Goal: Navigation & Orientation: Understand site structure

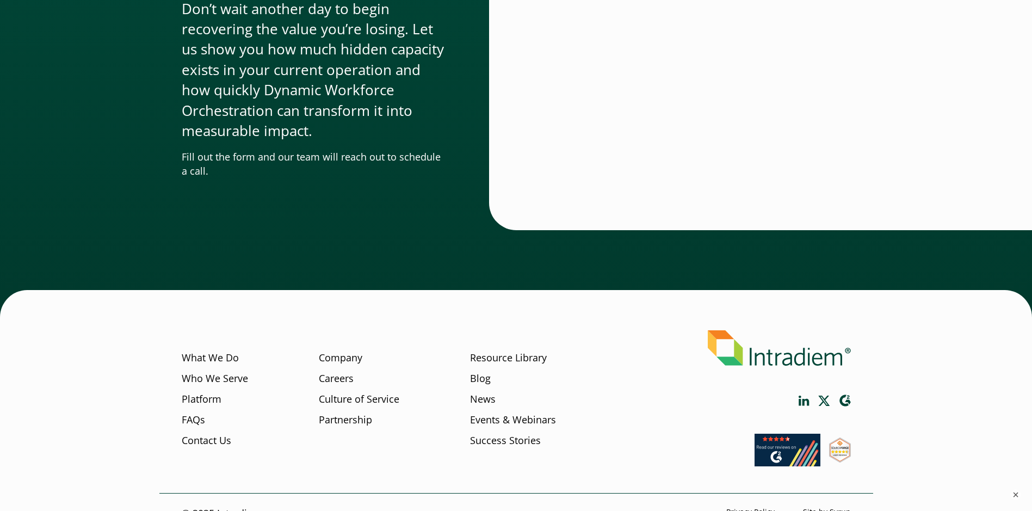
scroll to position [3321, 0]
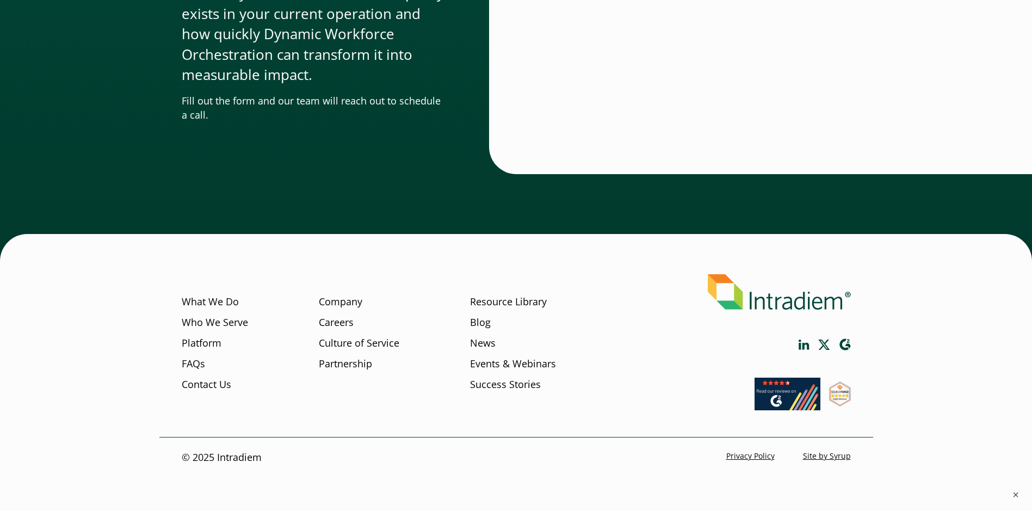
click at [737, 304] on img at bounding box center [779, 291] width 143 height 35
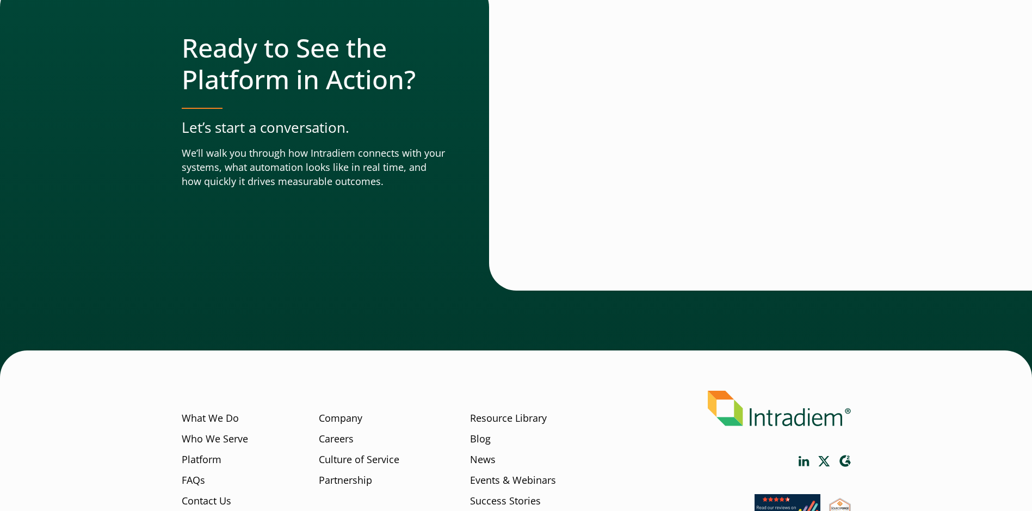
scroll to position [3799, 0]
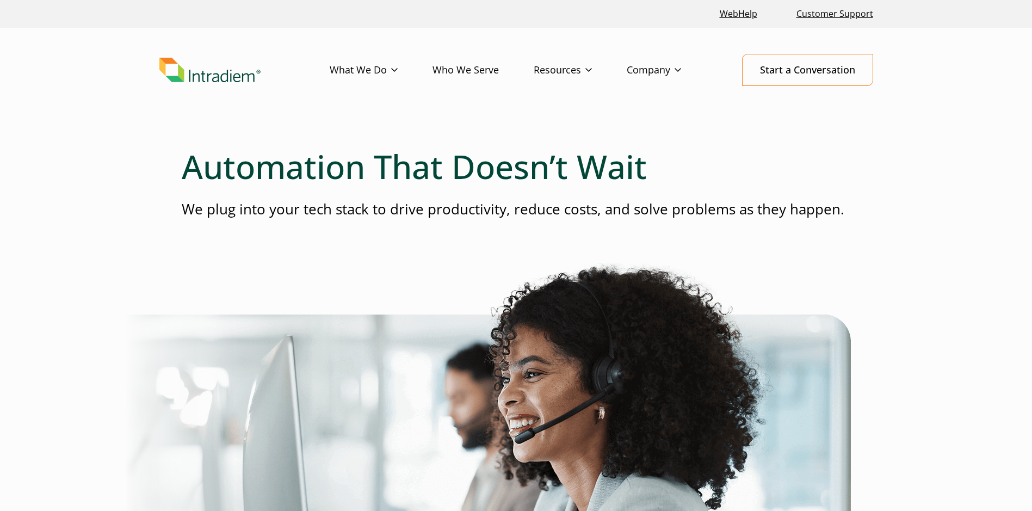
click at [183, 68] on img "Link to homepage of Intradiem" at bounding box center [209, 70] width 101 height 25
